Goal: Task Accomplishment & Management: Use online tool/utility

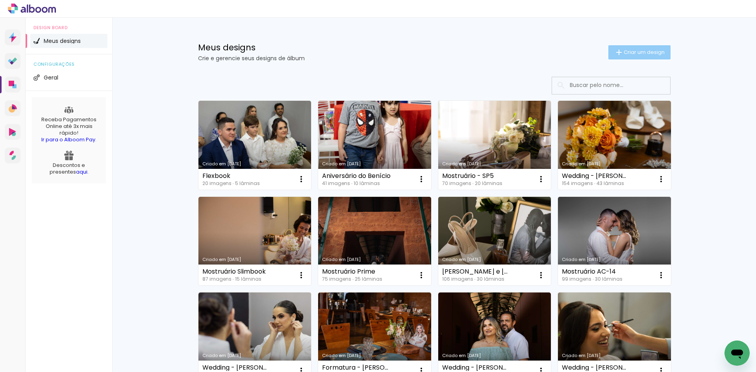
click at [645, 59] on paper-button "Criar um design" at bounding box center [639, 52] width 62 height 14
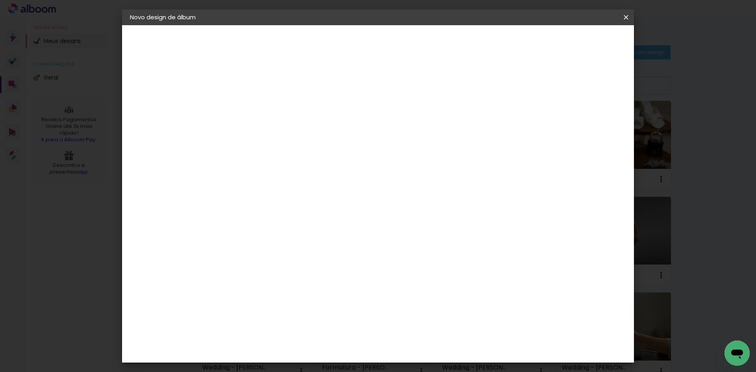
click at [259, 106] on input at bounding box center [259, 106] width 0 height 12
type input "Emanuel"
type paper-input "Emanuel"
click at [0, 0] on slot "Avançar" at bounding box center [0, 0] width 0 height 0
click at [276, 146] on input at bounding box center [279, 150] width 80 height 10
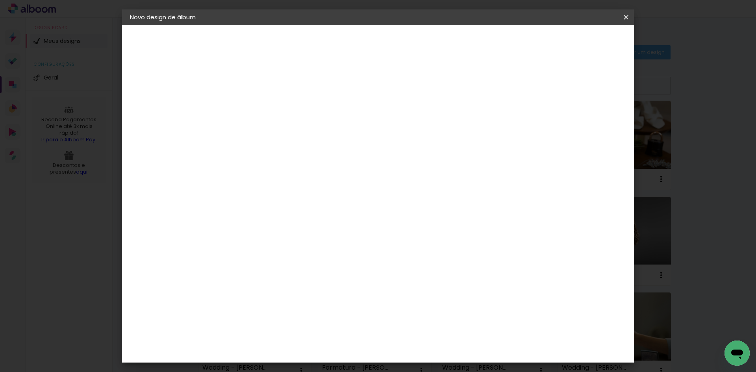
type input "luiz"
type paper-input "luiz"
click at [284, 171] on paper-item "Luiz Fotógrafo" at bounding box center [273, 177] width 74 height 17
click at [389, 47] on paper-button "Avançar" at bounding box center [369, 41] width 39 height 13
click at [289, 131] on input "text" at bounding box center [274, 137] width 31 height 12
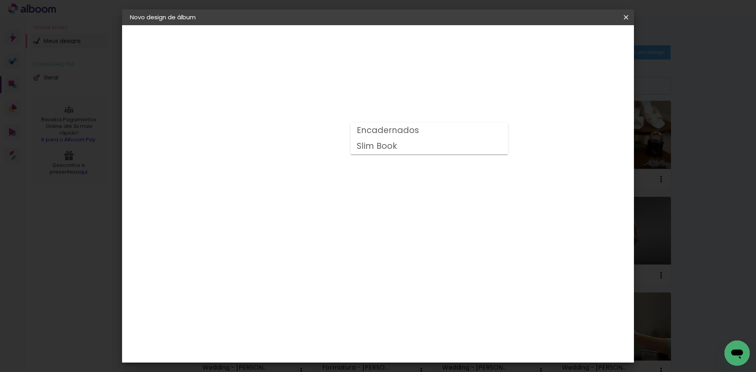
click at [397, 150] on paper-item "Slim Book" at bounding box center [429, 147] width 158 height 16
type input "Slim Book"
click at [312, 325] on span "30 x 60" at bounding box center [293, 333] width 37 height 16
click at [0, 0] on slot "Avançar" at bounding box center [0, 0] width 0 height 0
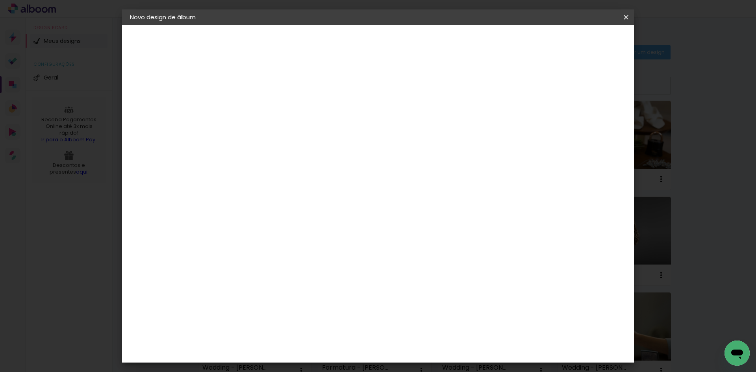
click at [585, 47] on paper-button "Iniciar design" at bounding box center [559, 41] width 52 height 13
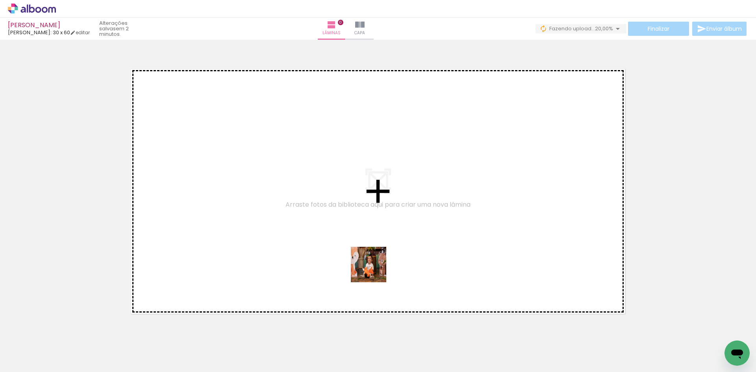
drag, startPoint x: 390, startPoint y: 351, endPoint x: 373, endPoint y: 250, distance: 102.3
click at [373, 250] on quentale-workspace at bounding box center [378, 186] width 756 height 372
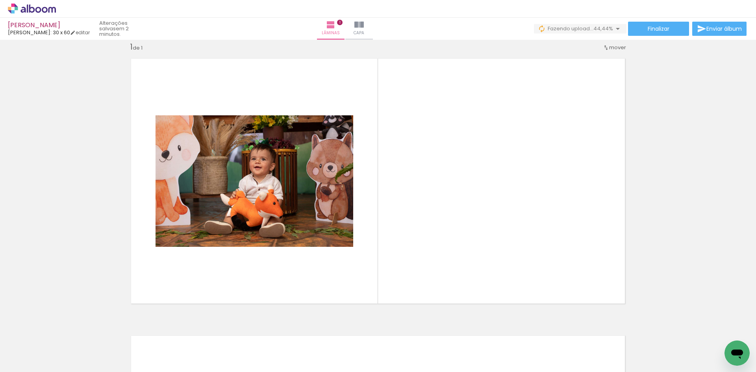
scroll to position [0, 460]
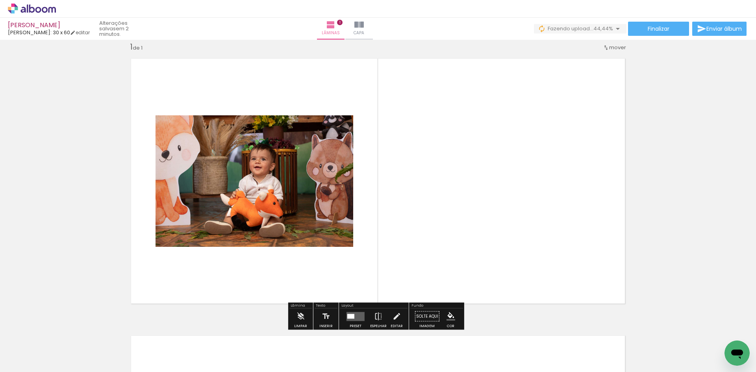
click at [422, 229] on quentale-layouter at bounding box center [378, 181] width 506 height 258
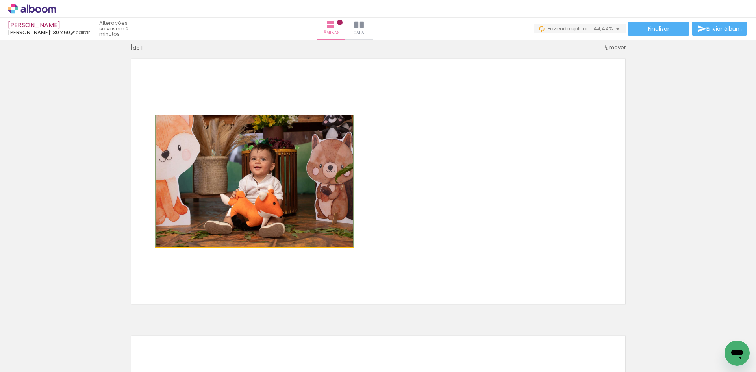
click at [277, 187] on quentale-photo at bounding box center [255, 181] width 198 height 132
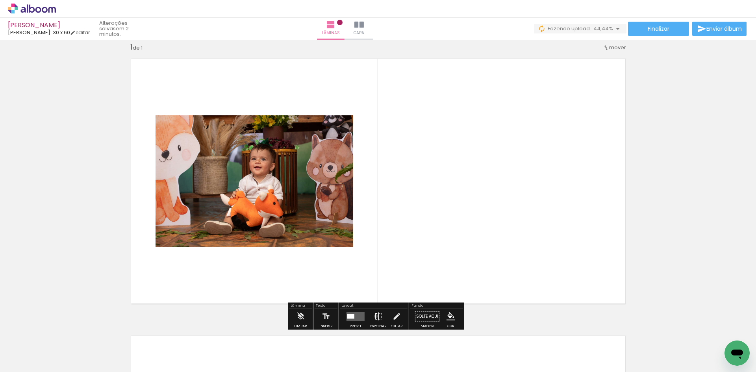
click at [374, 316] on iron-icon at bounding box center [378, 317] width 9 height 16
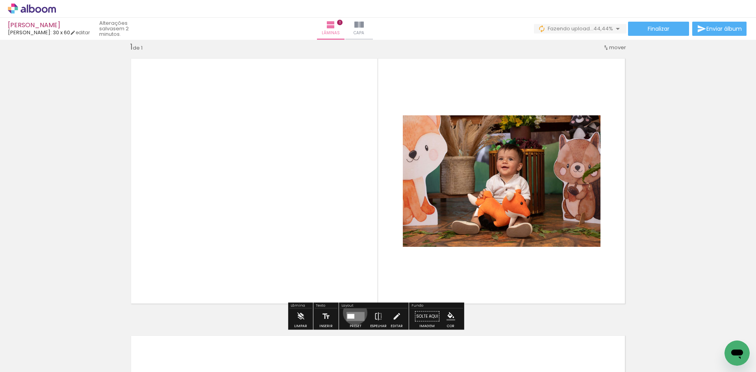
click at [353, 313] on quentale-layouter at bounding box center [356, 316] width 18 height 9
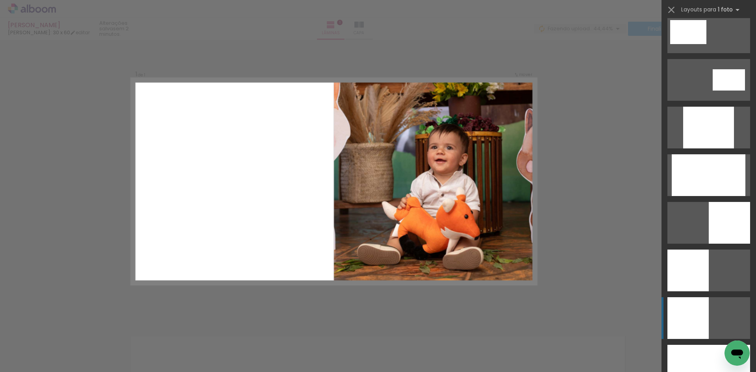
scroll to position [433, 0]
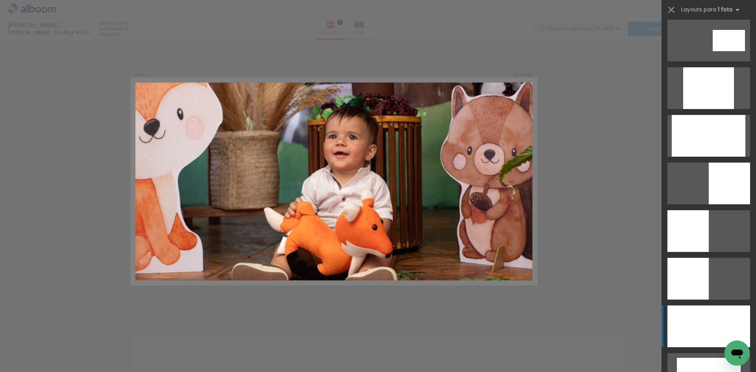
click at [719, 308] on div at bounding box center [708, 327] width 83 height 42
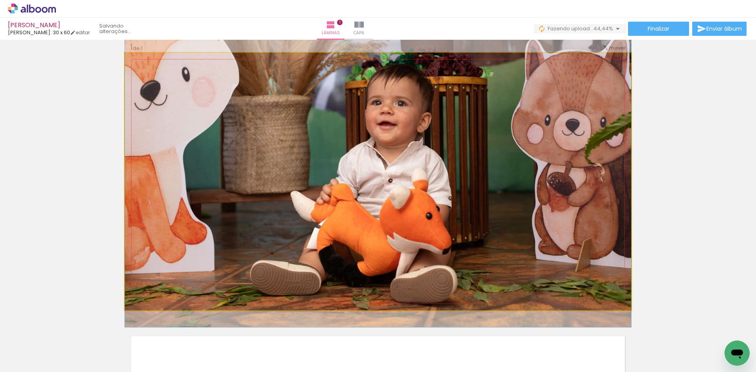
drag, startPoint x: 392, startPoint y: 211, endPoint x: 391, endPoint y: 188, distance: 22.9
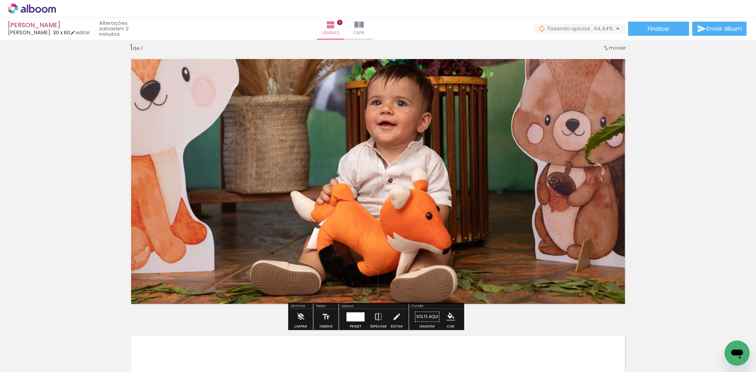
click at [658, 184] on div "Inserir lâmina 1 de 1" at bounding box center [378, 310] width 756 height 555
click at [384, 240] on quentale-photo at bounding box center [378, 182] width 506 height 258
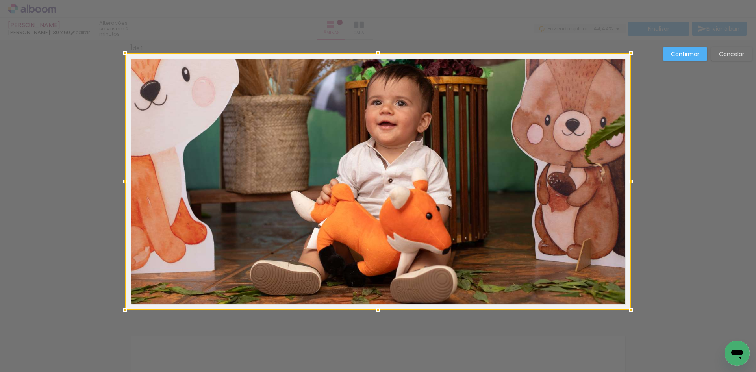
scroll to position [10, 0]
click at [740, 50] on paper-button "Cancelar" at bounding box center [731, 53] width 41 height 13
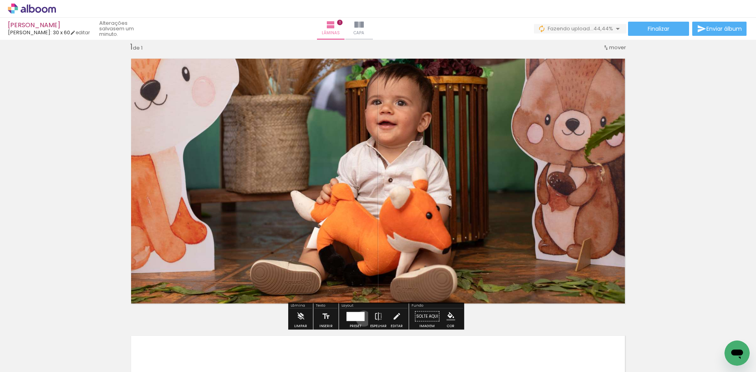
click at [361, 319] on div at bounding box center [356, 316] width 18 height 9
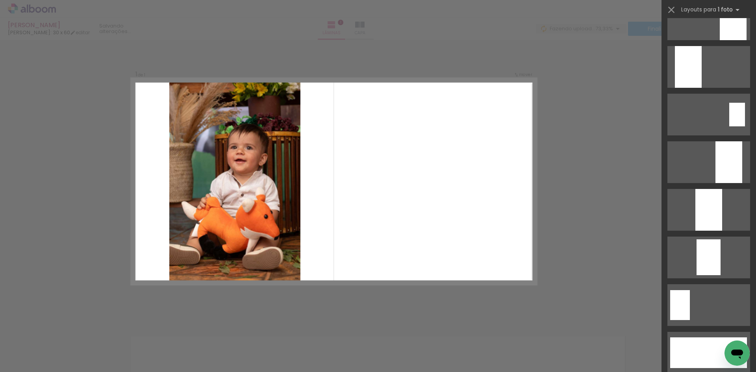
scroll to position [1890, 0]
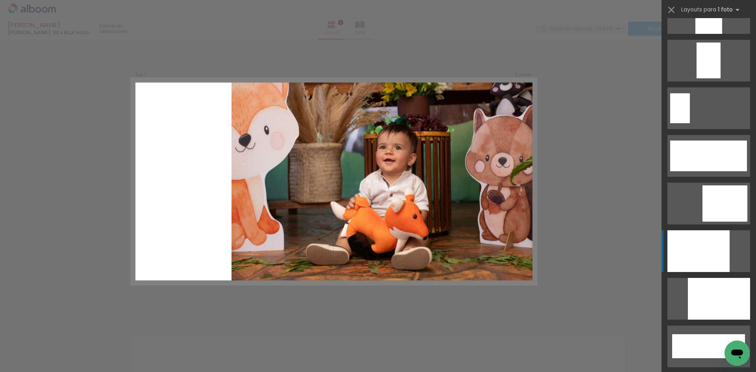
click at [695, 253] on div at bounding box center [698, 251] width 62 height 42
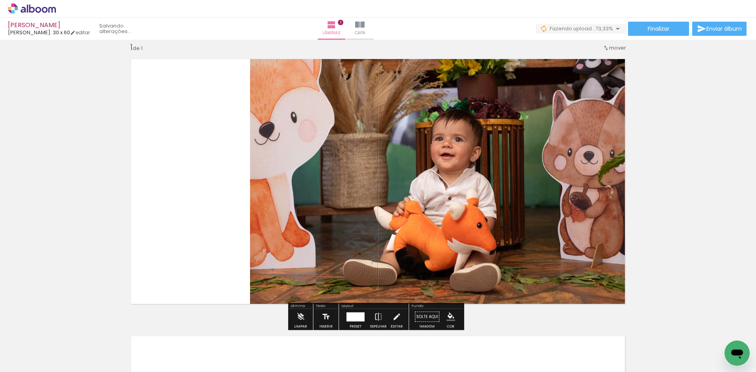
click at [326, 314] on iron-icon at bounding box center [326, 317] width 9 height 16
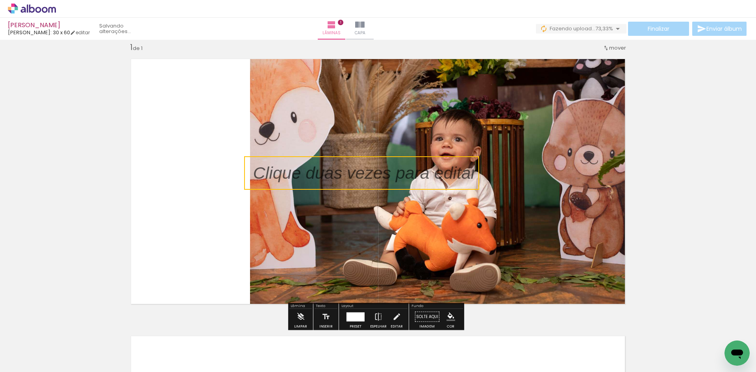
click at [311, 179] on quentale-selection at bounding box center [361, 172] width 235 height 33
type input "Sans Serif"
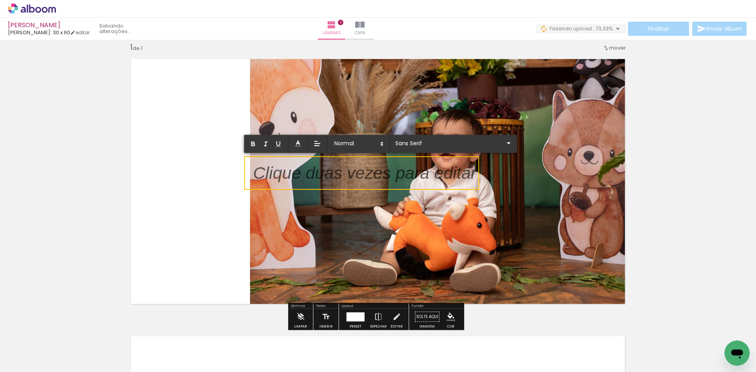
click at [311, 179] on p at bounding box center [364, 178] width 223 height 24
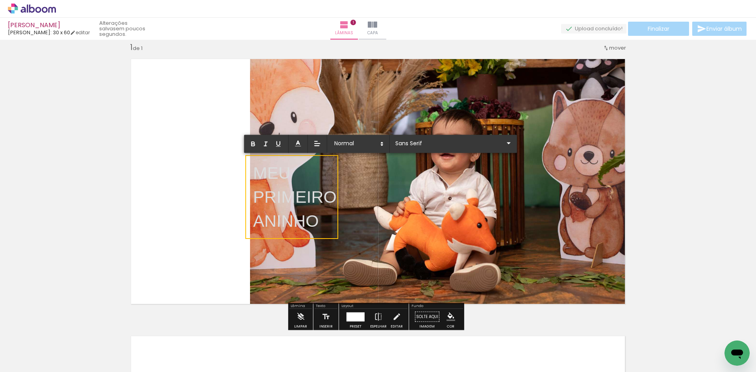
click at [226, 195] on quentale-layouter at bounding box center [378, 182] width 506 height 258
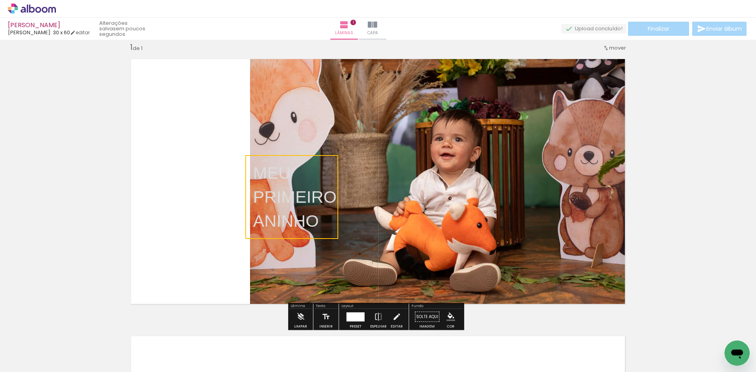
click at [290, 209] on quentale-selection at bounding box center [291, 197] width 93 height 84
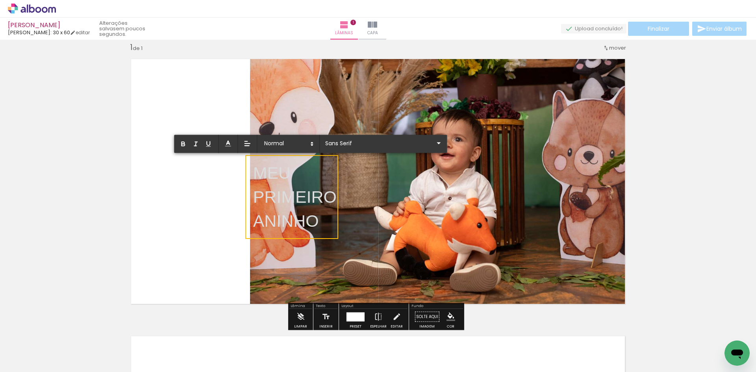
click at [286, 198] on p "PRIMEIRO" at bounding box center [294, 197] width 83 height 24
drag, startPoint x: 132, startPoint y: 189, endPoint x: 215, endPoint y: 200, distance: 84.6
click at [132, 191] on quentale-layouter at bounding box center [378, 182] width 506 height 258
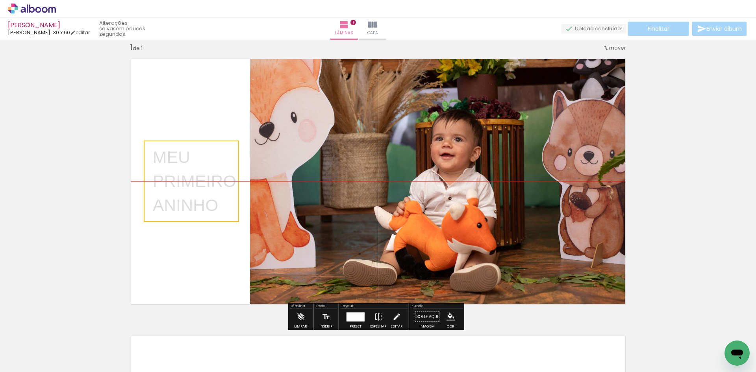
drag, startPoint x: 286, startPoint y: 195, endPoint x: 186, endPoint y: 177, distance: 101.5
click at [186, 177] on quentale-selection at bounding box center [191, 182] width 95 height 82
click at [17, 215] on div "Inserir lâmina 1 de 1" at bounding box center [378, 310] width 756 height 555
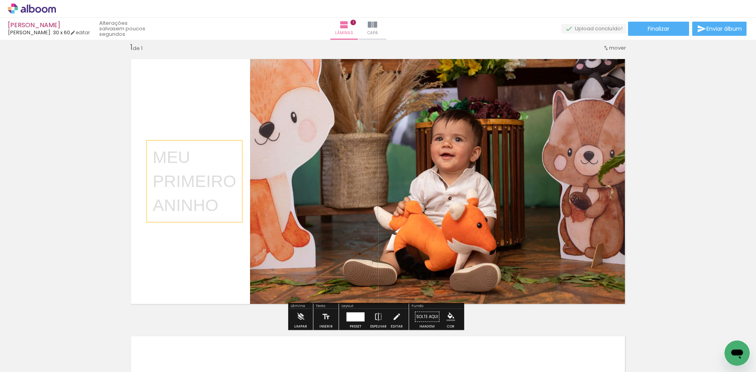
click at [189, 195] on p "ANINHO" at bounding box center [194, 205] width 83 height 24
click at [189, 195] on quentale-selection at bounding box center [191, 182] width 95 height 82
click at [189, 195] on p "ANINHO" at bounding box center [194, 205] width 83 height 24
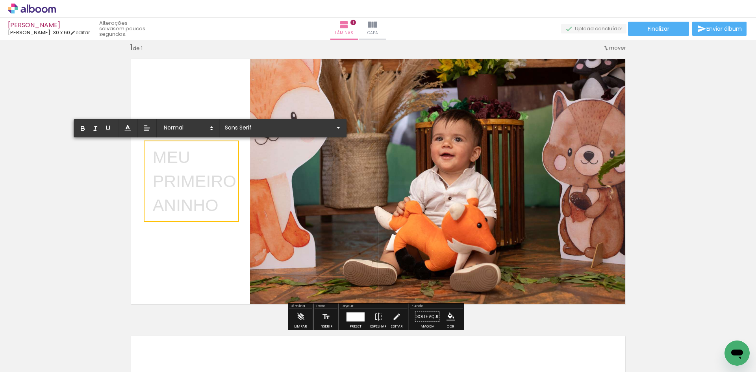
click at [191, 185] on p "PRIMEIRO" at bounding box center [194, 181] width 83 height 24
click at [215, 203] on p "ANINHO" at bounding box center [194, 205] width 83 height 24
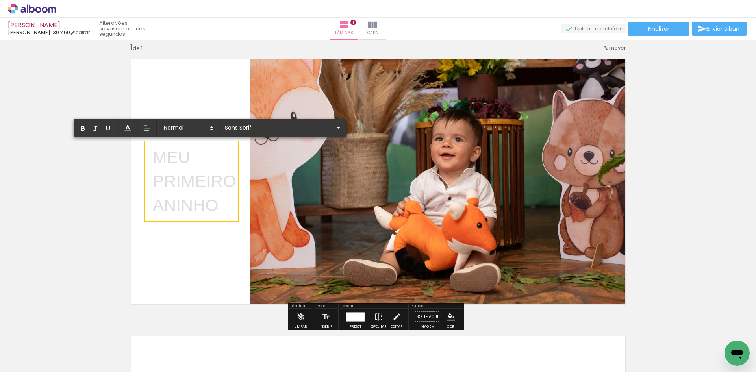
drag, startPoint x: 218, startPoint y: 204, endPoint x: 150, endPoint y: 145, distance: 90.2
click at [150, 145] on div "Inserir lâmina 1 de 1" at bounding box center [378, 310] width 756 height 555
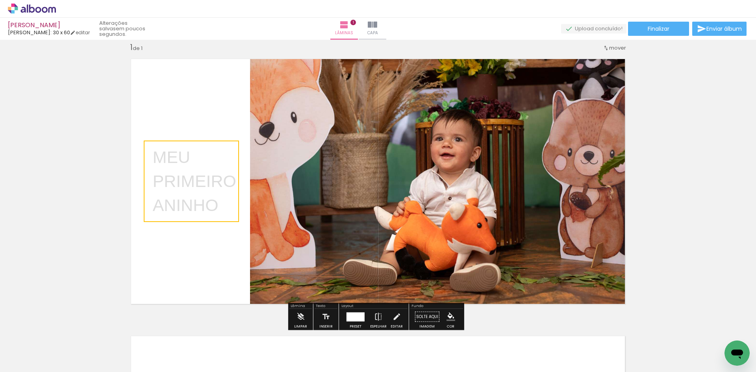
click at [195, 254] on quentale-layouter at bounding box center [378, 182] width 506 height 258
click at [204, 204] on p "ANINHO" at bounding box center [194, 205] width 83 height 24
click at [0, 0] on quentale-selection at bounding box center [0, 0] width 0 height 0
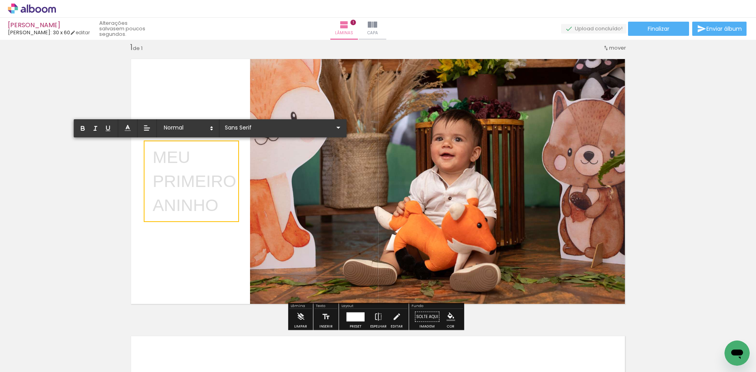
click at [204, 204] on p "ANINHO" at bounding box center [194, 205] width 83 height 24
click at [205, 204] on p "ANINHO" at bounding box center [194, 205] width 83 height 24
click at [228, 207] on p "ANINHO" at bounding box center [194, 205] width 83 height 24
drag, startPoint x: 220, startPoint y: 208, endPoint x: 201, endPoint y: 241, distance: 37.8
click at [220, 209] on p "ANINHO" at bounding box center [194, 205] width 83 height 24
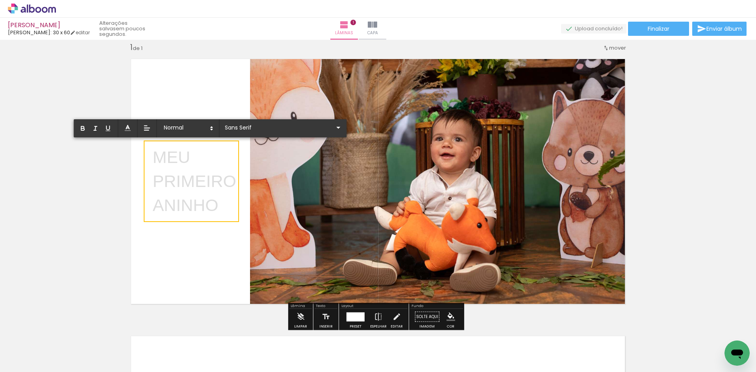
click at [200, 241] on quentale-layouter at bounding box center [378, 182] width 506 height 258
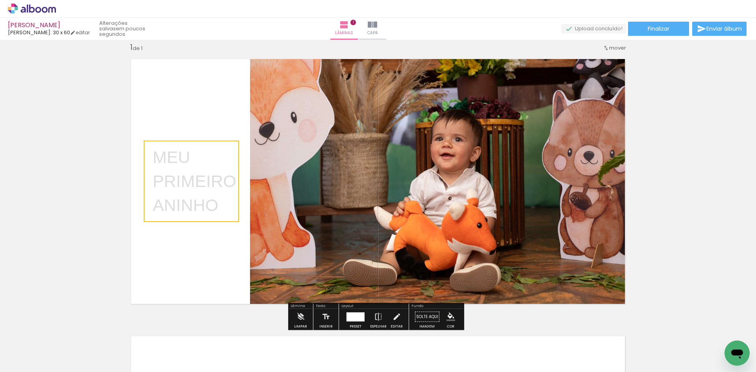
click at [169, 166] on quentale-selection at bounding box center [191, 182] width 95 height 82
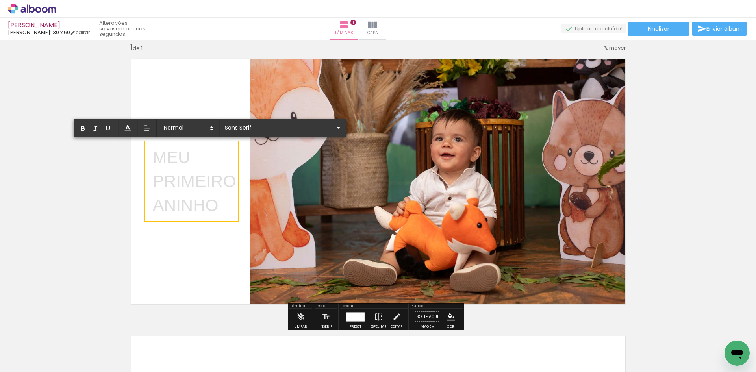
drag, startPoint x: 150, startPoint y: 152, endPoint x: 222, endPoint y: 217, distance: 95.9
click at [222, 217] on div "MEU PRIMEIRO ANINHO" at bounding box center [194, 181] width 83 height 72
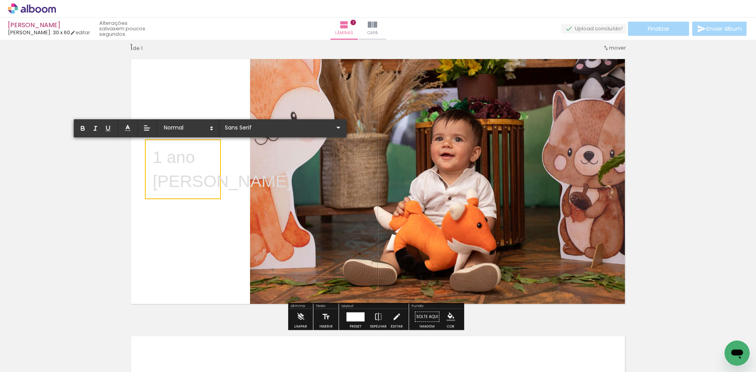
click at [186, 173] on p "Emanuel" at bounding box center [222, 181] width 139 height 24
drag, startPoint x: 197, startPoint y: 163, endPoint x: 144, endPoint y: 163, distance: 53.2
click at [144, 163] on album-spread "1 de 1" at bounding box center [378, 182] width 506 height 258
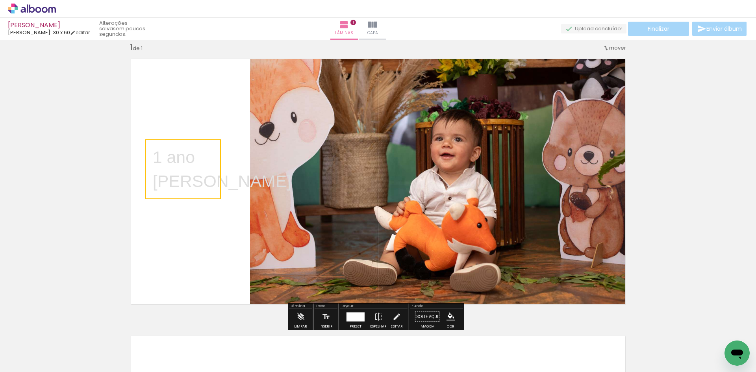
click at [191, 164] on quentale-selection at bounding box center [183, 169] width 76 height 60
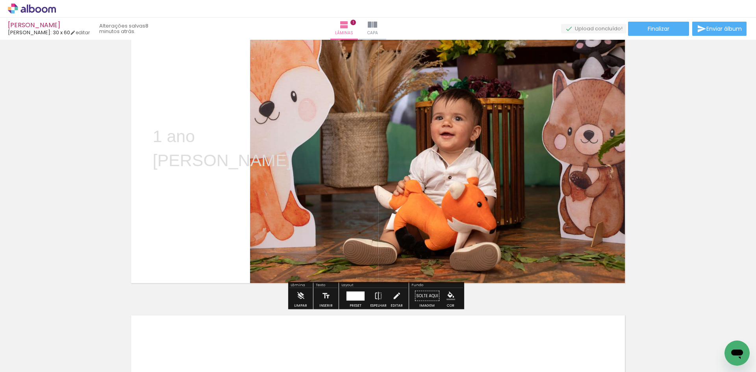
scroll to position [0, 0]
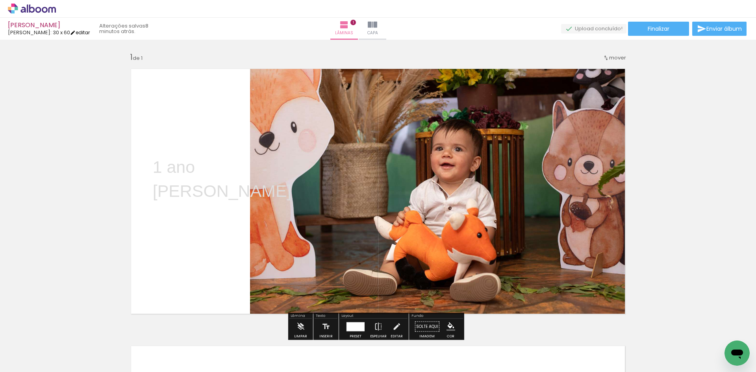
click at [75, 30] on link "editar" at bounding box center [80, 32] width 20 height 7
